Goal: Information Seeking & Learning: Learn about a topic

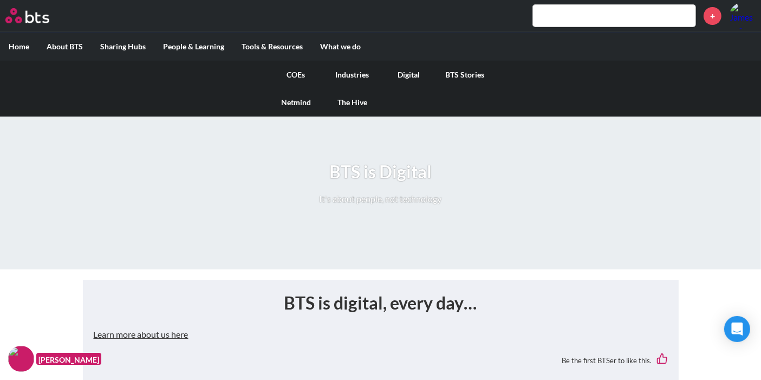
click at [409, 74] on link "Digital" at bounding box center [409, 75] width 56 height 28
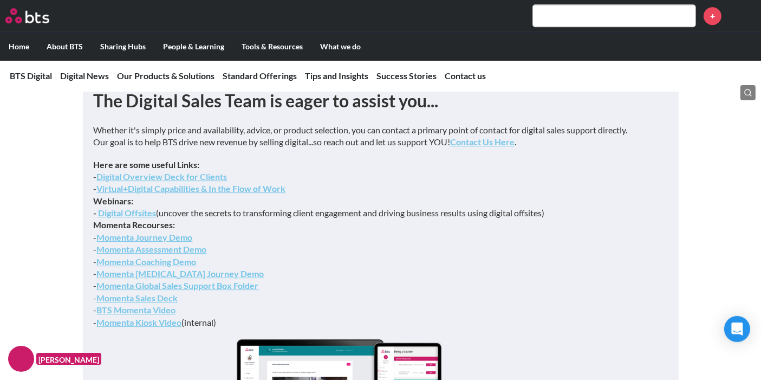
scroll to position [3372, 0]
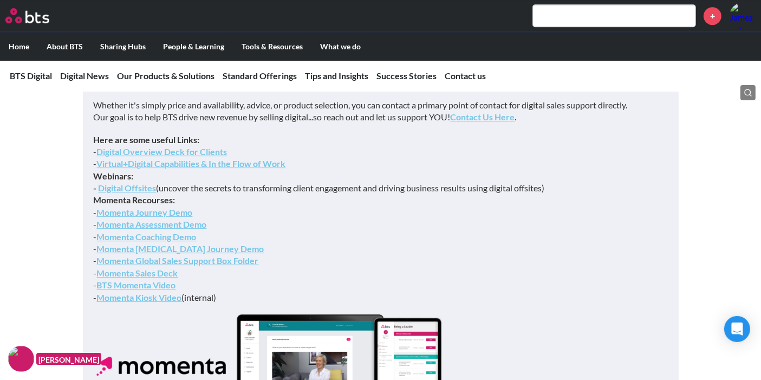
click at [387, 193] on p "Here are some useful Links: - Digital Overview Deck for Clients - Virtual+Digit…" at bounding box center [381, 219] width 574 height 170
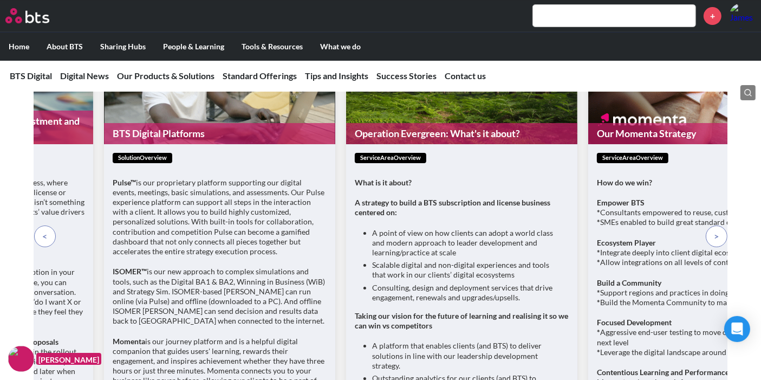
click at [467, 89] on nav "BTS Digital Digital News Our Products & Solutions Standard Offerings Tips and I…" at bounding box center [380, 75] width 761 height 31
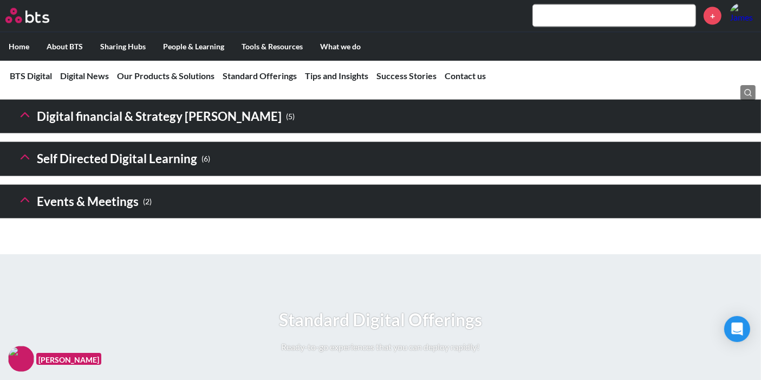
scroll to position [1721, 0]
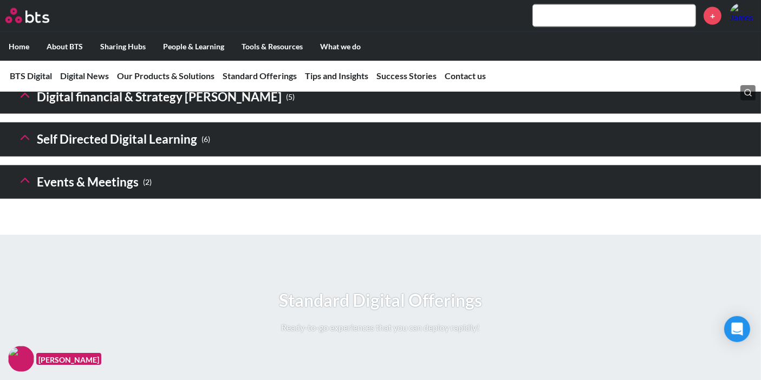
click at [27, 103] on icon at bounding box center [24, 95] width 15 height 15
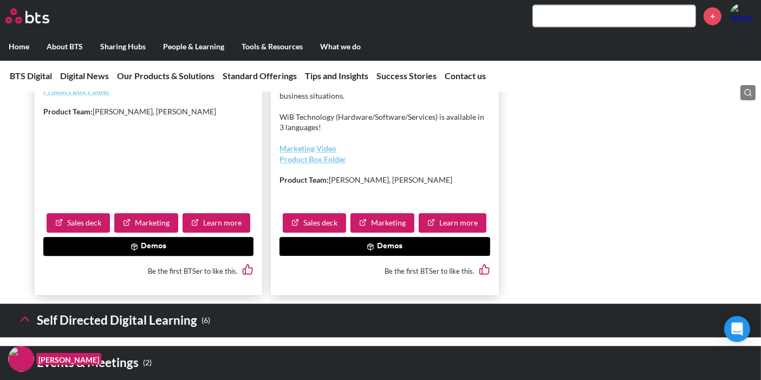
scroll to position [2564, 0]
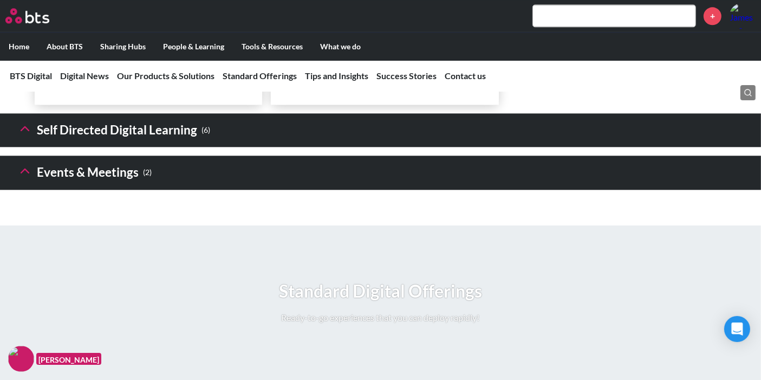
click at [26, 147] on header "Self Directed Digital Learning ( 6 )" at bounding box center [380, 130] width 761 height 34
click at [38, 156] on div "Self Directed Digital Learning ( 6 ) Custom Digital Learning Reach a Larger Aud…" at bounding box center [380, 134] width 761 height 43
click at [36, 142] on h3 "Self Directed Digital Learning ( 6 )" at bounding box center [113, 130] width 193 height 23
click at [25, 130] on polyline at bounding box center [25, 128] width 8 height 4
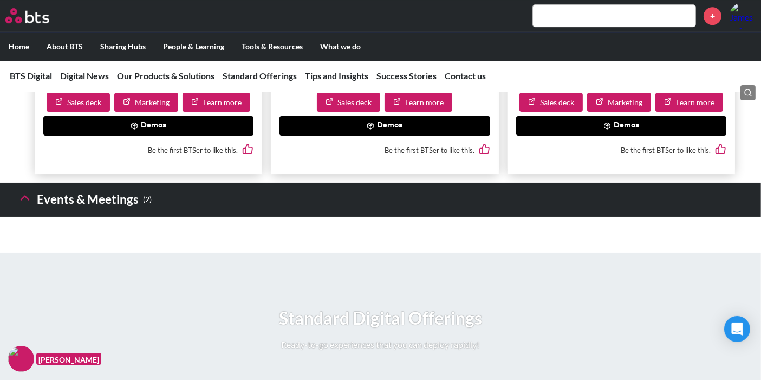
scroll to position [3407, 0]
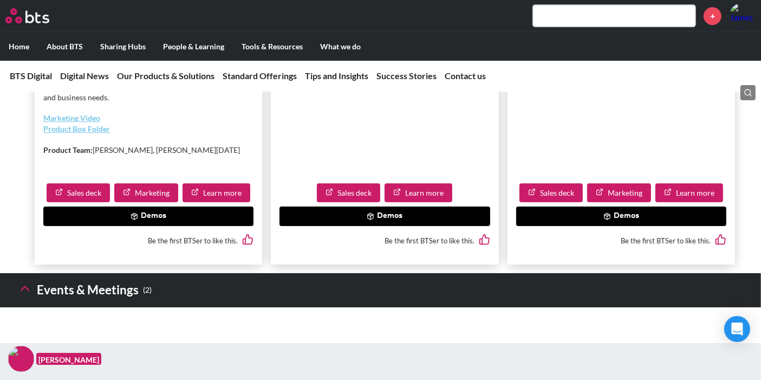
click at [29, 299] on button at bounding box center [24, 290] width 15 height 18
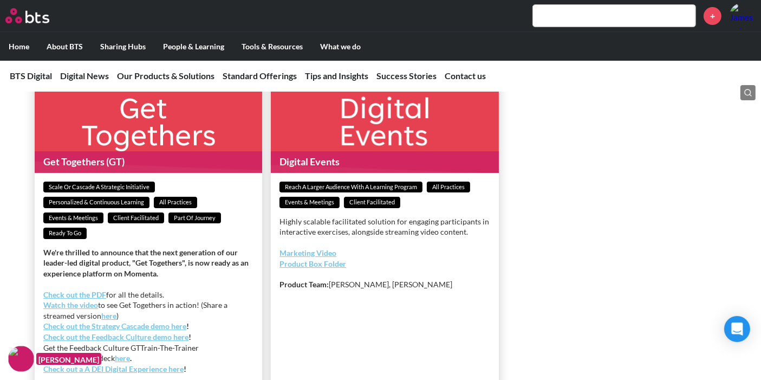
scroll to position [3769, 0]
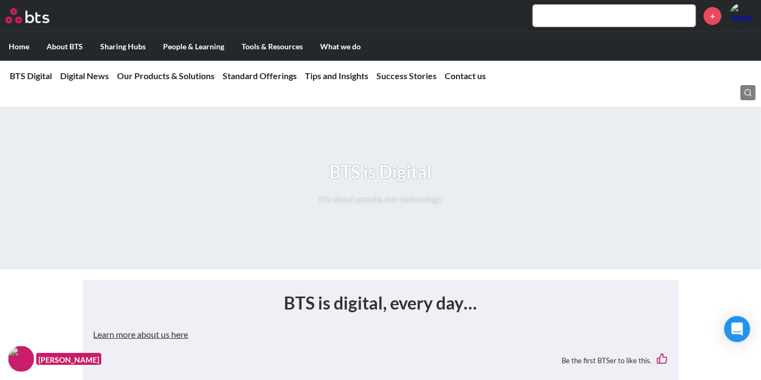
scroll to position [363, 0]
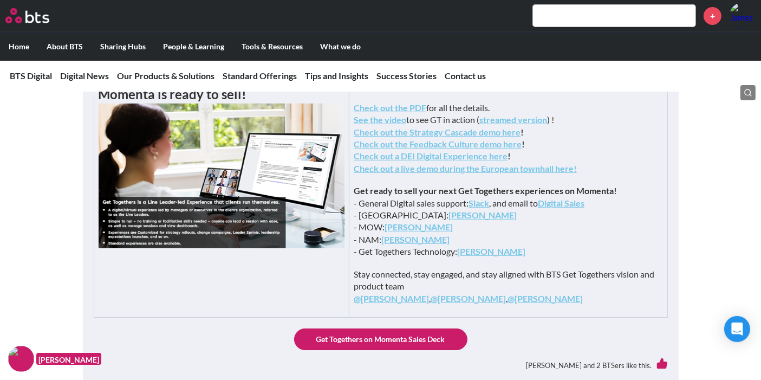
click at [598, 110] on td "We're thrilled to announce that the next generation of our leader-led digital p…" at bounding box center [509, 190] width 318 height 253
